Goal: Check status: Check status

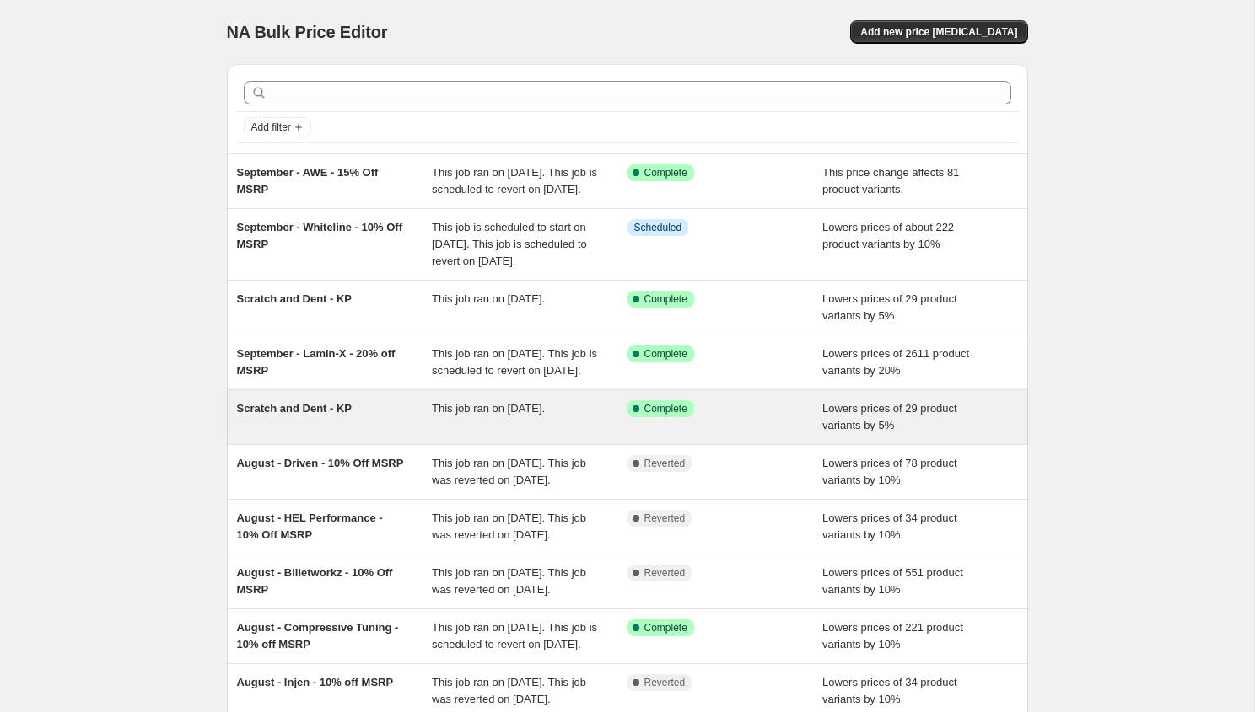
click at [518, 415] on span "This job ran on [DATE]." at bounding box center [488, 408] width 113 height 13
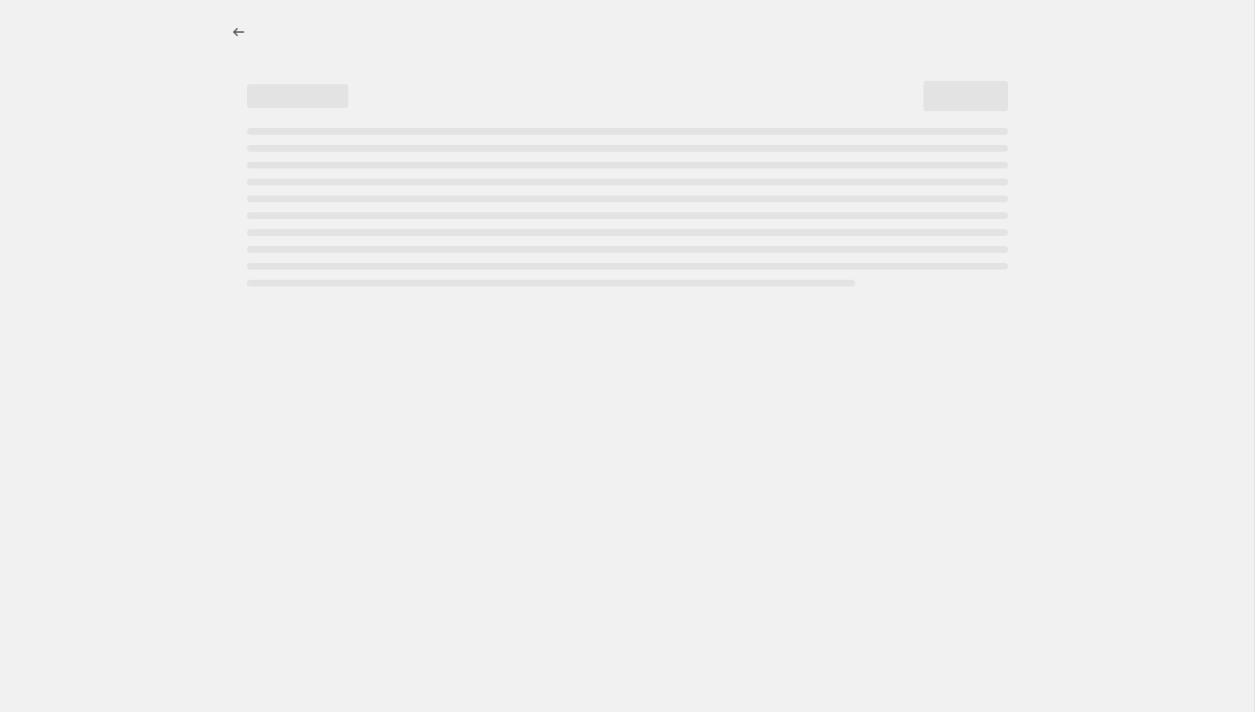
select select "percentage"
select select "no_change"
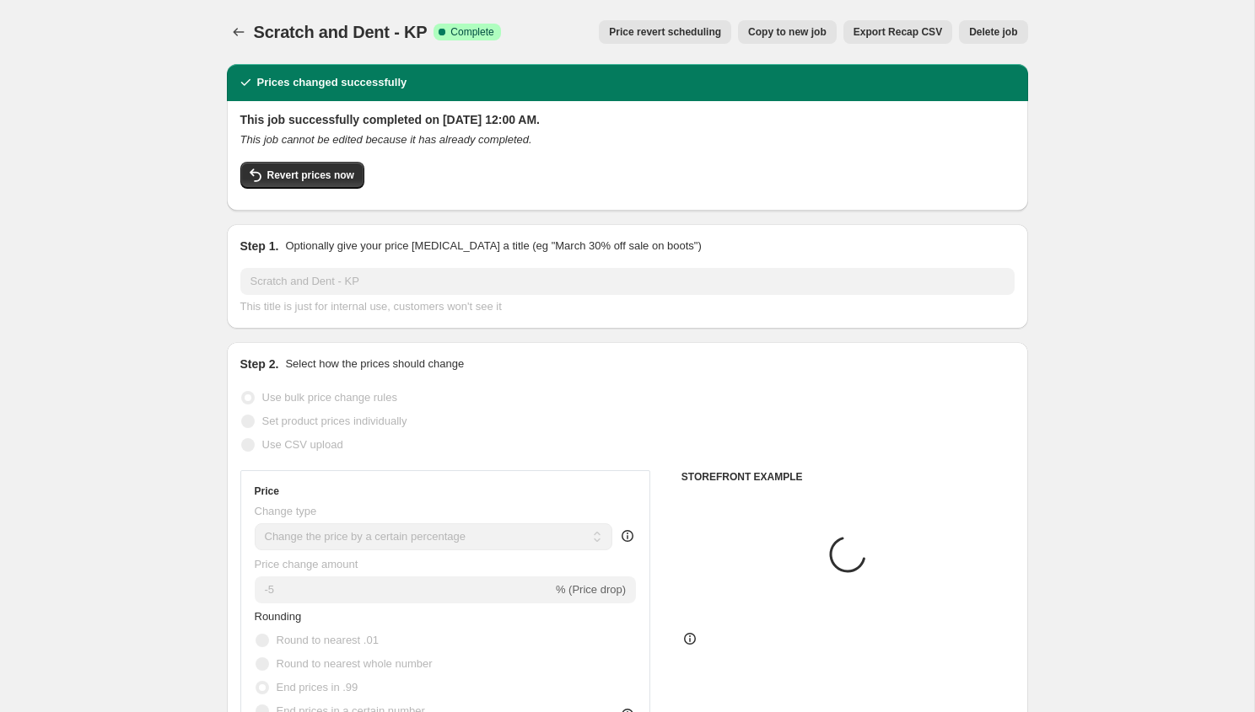
select select "collection"
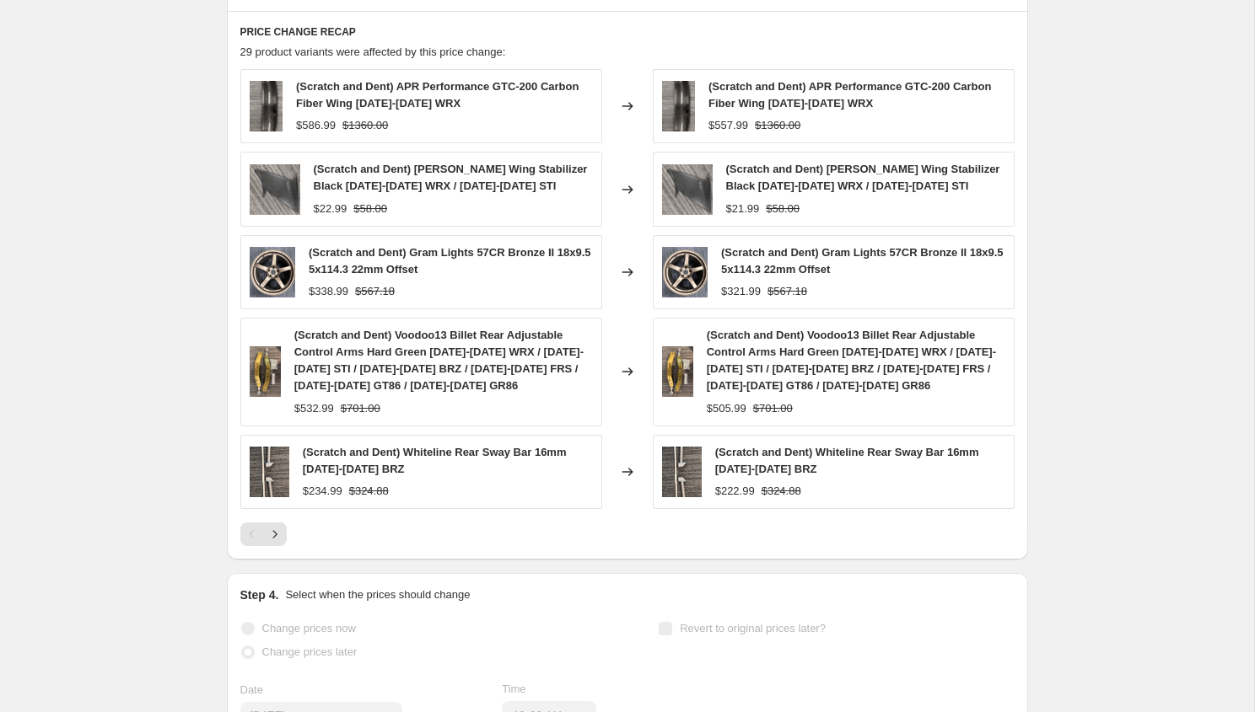
scroll to position [1276, 0]
click at [272, 531] on icon "Next" at bounding box center [274, 533] width 17 height 17
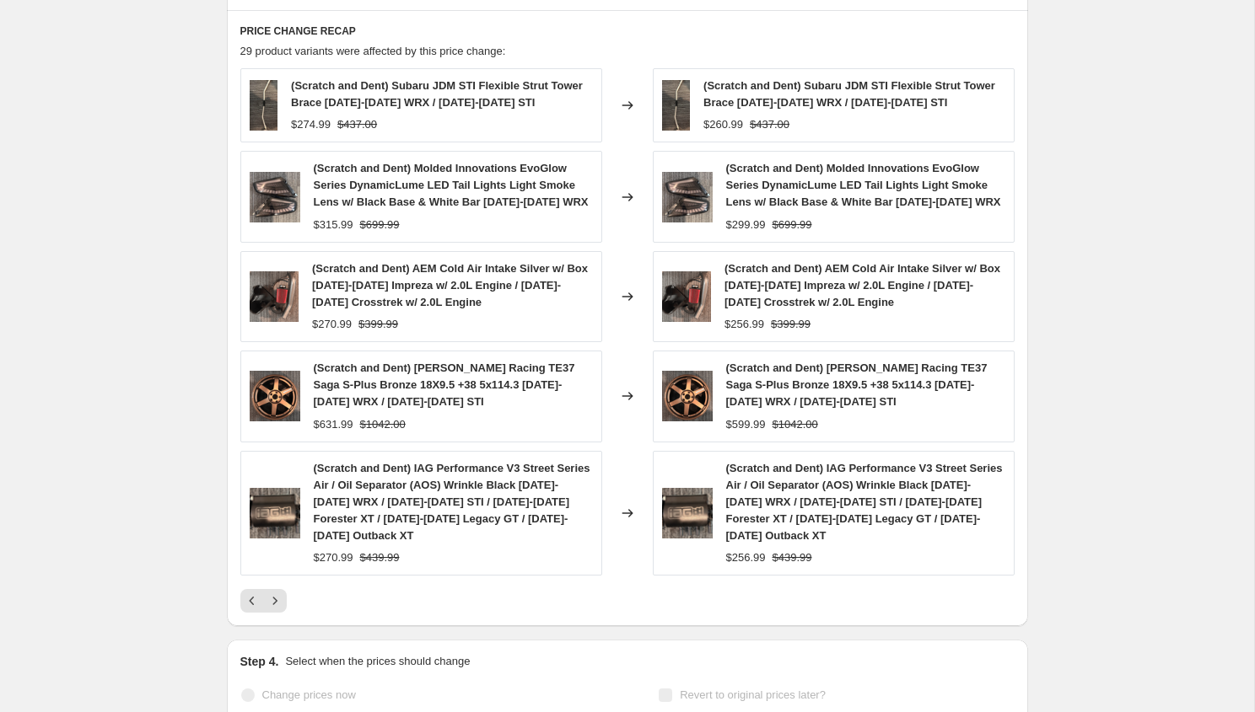
click at [274, 527] on img at bounding box center [275, 513] width 51 height 51
click at [280, 525] on img at bounding box center [275, 513] width 51 height 51
click at [261, 594] on button "Previous" at bounding box center [252, 601] width 24 height 24
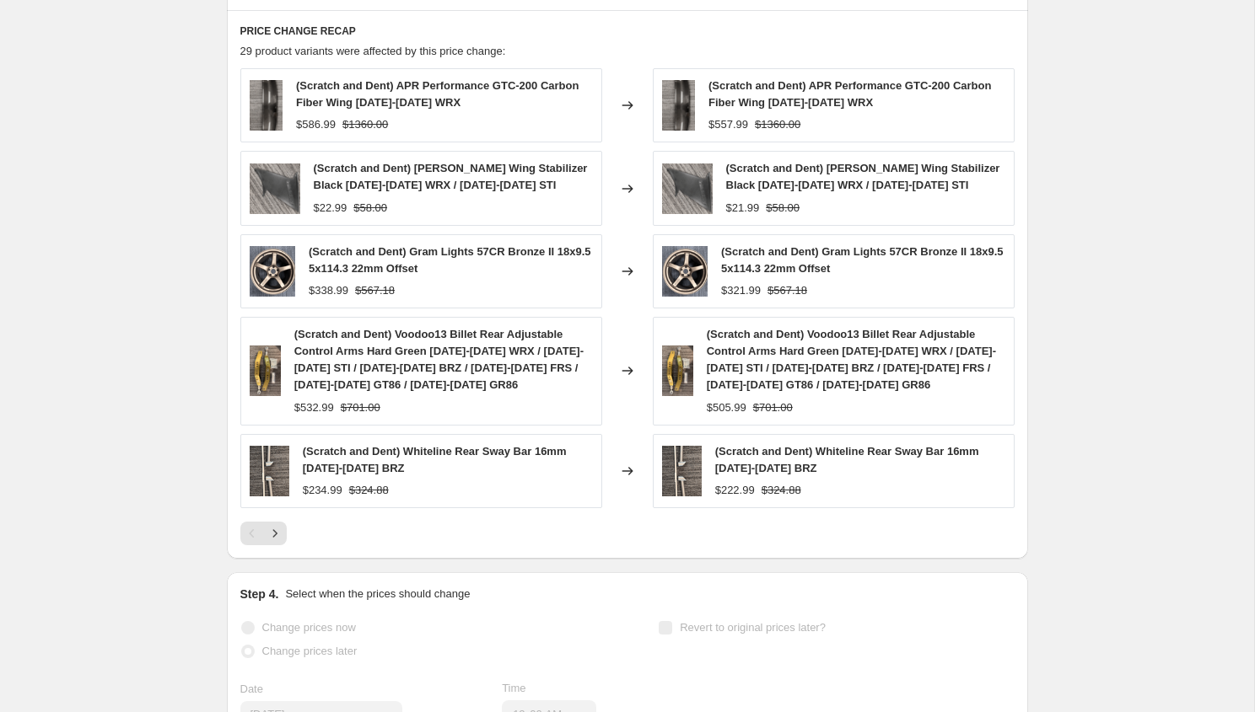
click at [281, 547] on div "PRICE CHANGE RECAP 29 product variants were affected by this price change: (Scr…" at bounding box center [627, 284] width 801 height 549
click at [280, 539] on icon "Next" at bounding box center [274, 533] width 17 height 17
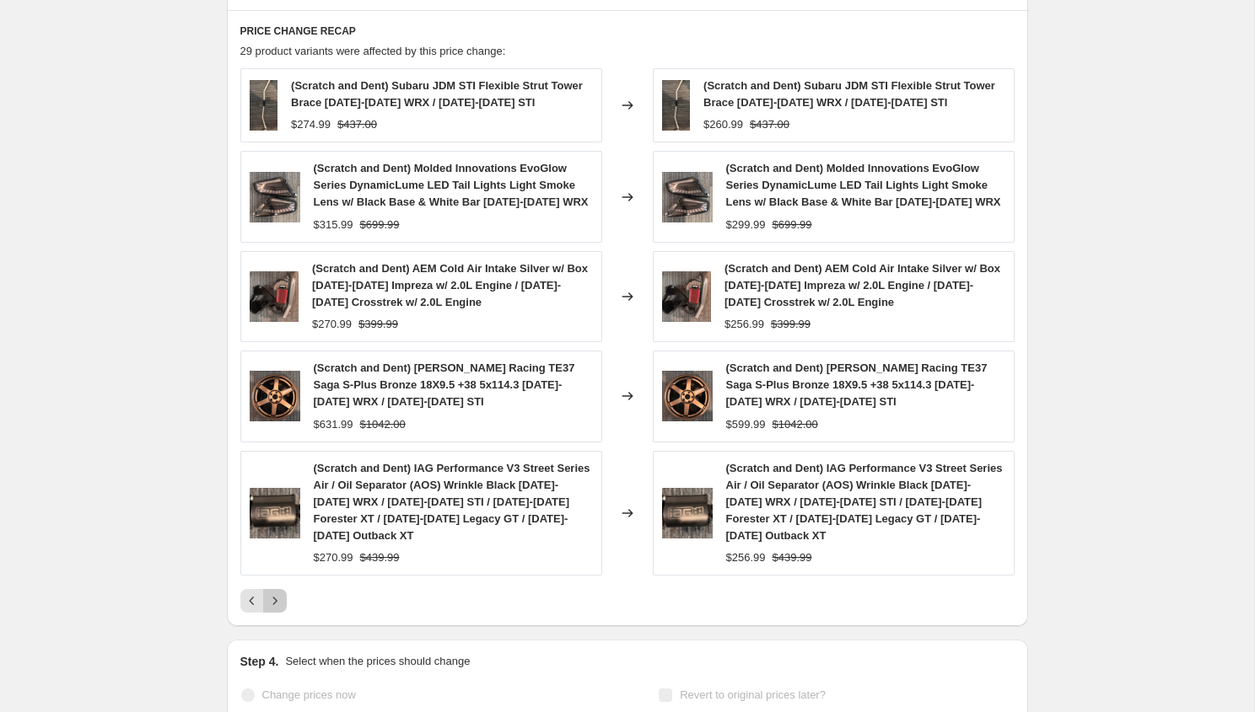
click at [276, 592] on button "Next" at bounding box center [275, 601] width 24 height 24
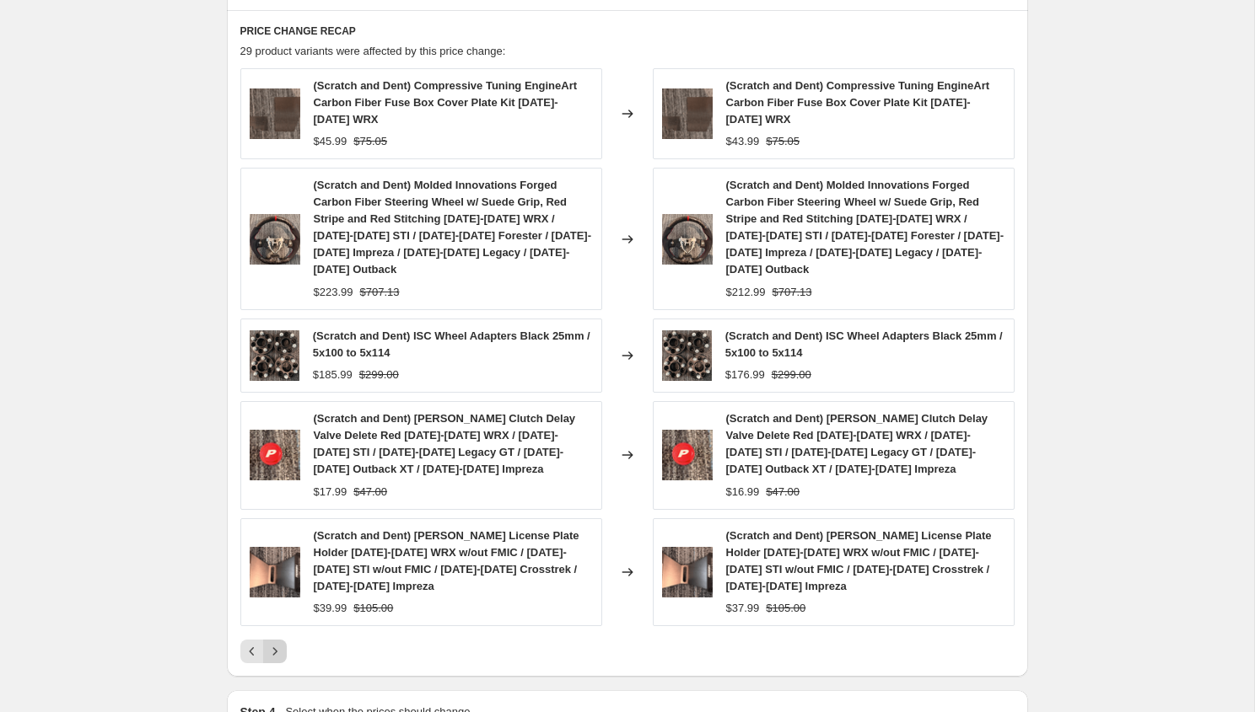
click at [276, 592] on div "(Scratch and Dent) [PERSON_NAME] License Plate Holder [DATE]-[DATE] WRX w/out F…" at bounding box center [421, 572] width 362 height 108
click at [270, 643] on icon "Next" at bounding box center [274, 651] width 17 height 17
